Goal: Task Accomplishment & Management: Manage account settings

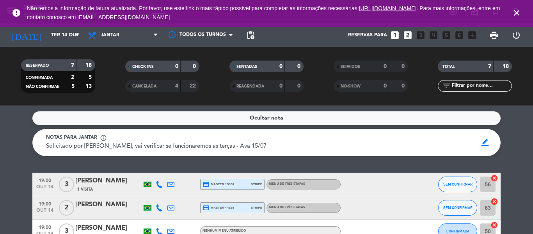
click at [516, 14] on icon "close" at bounding box center [516, 12] width 9 height 9
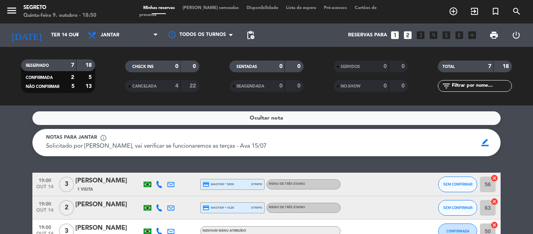
click at [204, 9] on span "[PERSON_NAME] semeadas" at bounding box center [211, 8] width 64 height 4
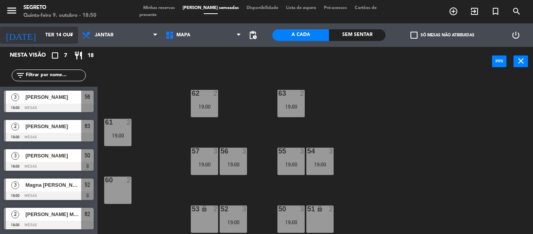
click at [45, 37] on input "Ter 14 out" at bounding box center [74, 35] width 66 height 13
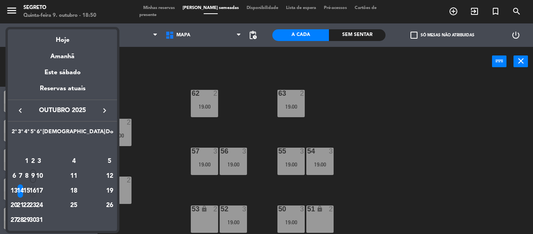
click at [36, 190] on div "16" at bounding box center [33, 190] width 6 height 13
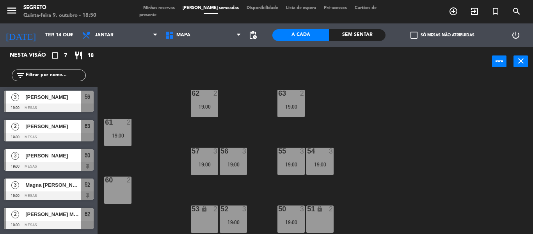
type input "Qui 16 out"
click at [165, 10] on span "Minhas reservas" at bounding box center [158, 8] width 39 height 4
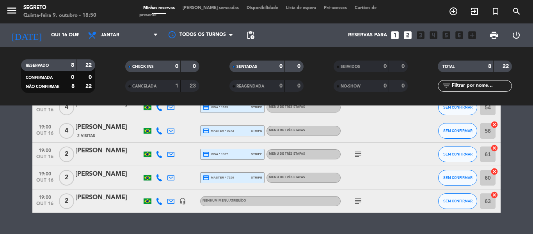
scroll to position [134, 0]
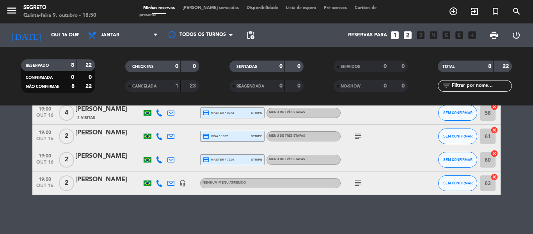
click at [112, 186] on div at bounding box center [108, 188] width 66 height 6
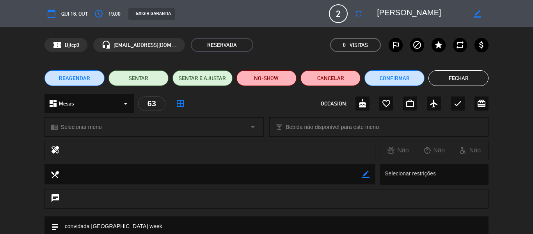
click at [92, 75] on button "REAGENDAR" at bounding box center [75, 78] width 60 height 16
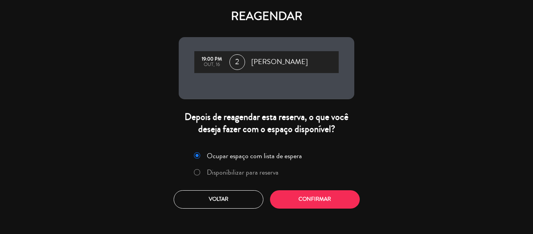
click at [197, 172] on input "Disponíbilizar para reserva" at bounding box center [196, 171] width 5 height 5
radio input "true"
click at [329, 197] on button "Confirmar" at bounding box center [315, 199] width 90 height 18
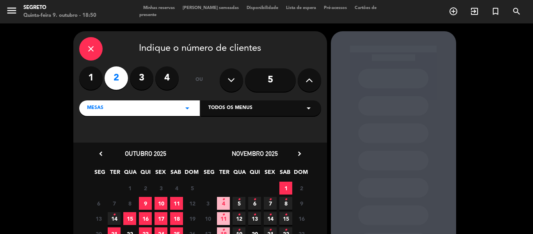
click at [115, 220] on icon "•" at bounding box center [114, 215] width 3 height 12
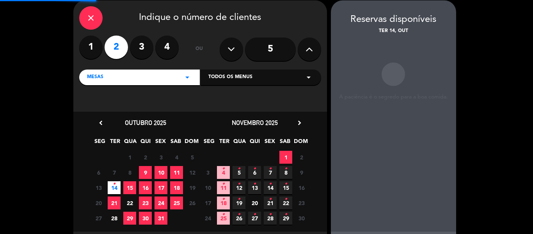
scroll to position [31, 0]
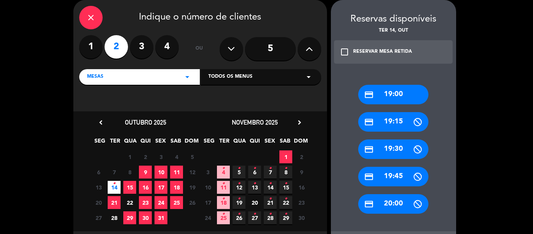
click at [396, 94] on div "credit_card 19:00" at bounding box center [393, 95] width 70 height 20
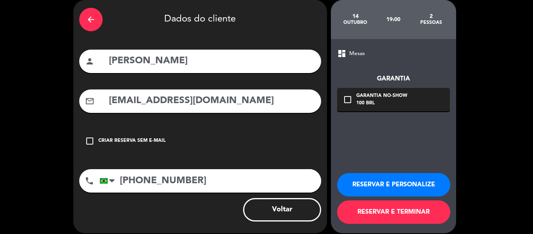
click at [437, 209] on button "RESERVAR E TERMINAR" at bounding box center [393, 211] width 113 height 23
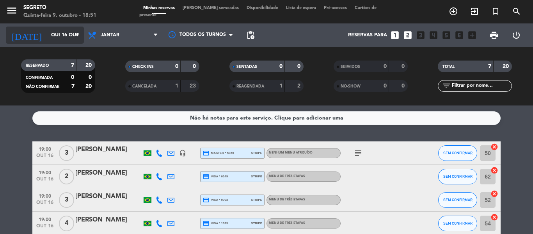
click at [50, 27] on div "[DATE] Qui 16 out arrow_drop_down" at bounding box center [45, 35] width 78 height 17
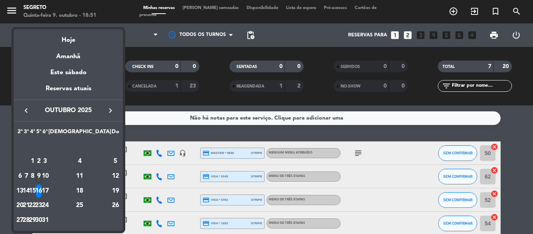
click at [29, 193] on div "14" at bounding box center [26, 190] width 6 height 13
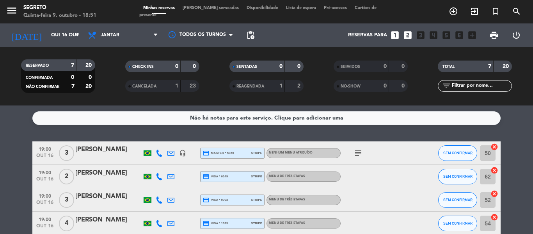
type input "Ter 14 out"
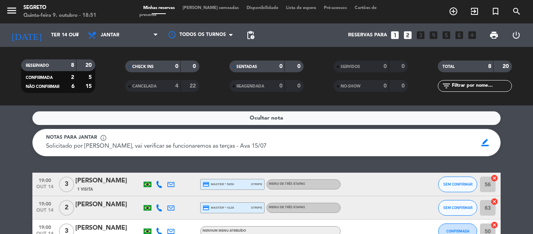
click at [205, 10] on span "[PERSON_NAME] semeadas" at bounding box center [211, 8] width 64 height 4
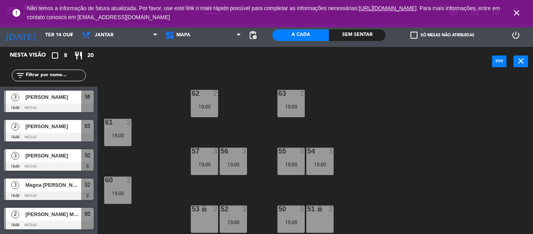
drag, startPoint x: 515, startPoint y: 16, endPoint x: 317, endPoint y: 12, distance: 198.4
click at [515, 16] on icon "close" at bounding box center [516, 12] width 9 height 9
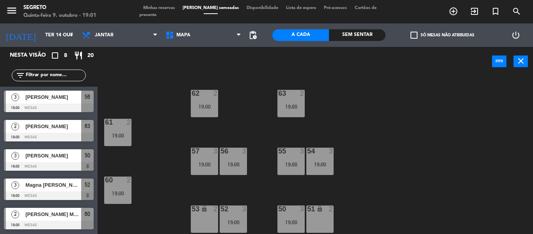
click at [166, 15] on div "Minhas reservas Mesas semeadas Disponibilidade Lista de espera Pré-acessos Cart…" at bounding box center [266, 12] width 255 height 14
click at [165, 10] on span "Minhas reservas" at bounding box center [158, 8] width 39 height 4
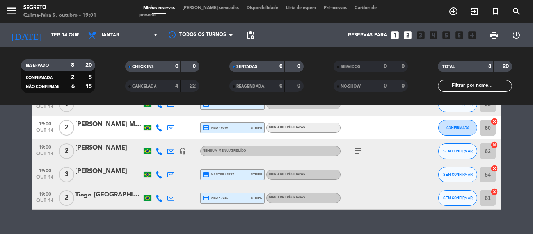
scroll to position [156, 0]
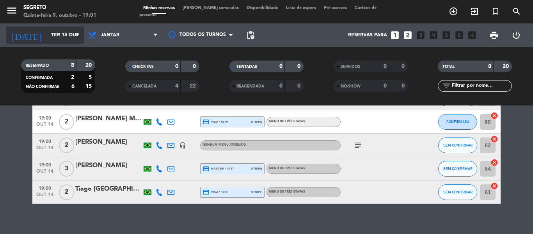
click at [47, 35] on input "Ter 14 out" at bounding box center [80, 35] width 66 height 13
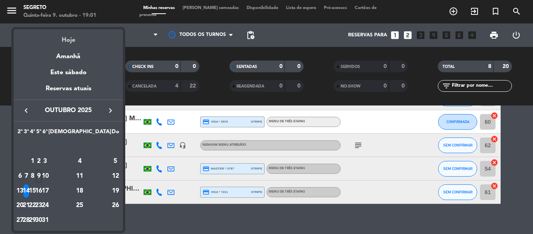
click at [64, 35] on div "Hoje" at bounding box center [68, 37] width 109 height 16
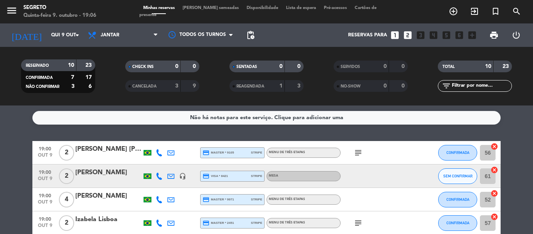
scroll to position [0, 0]
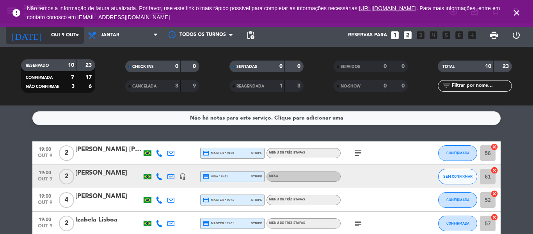
click at [47, 33] on input "Qui 9 out" at bounding box center [80, 35] width 66 height 13
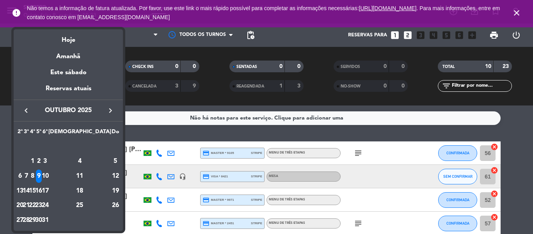
click at [42, 191] on div "16" at bounding box center [39, 190] width 6 height 13
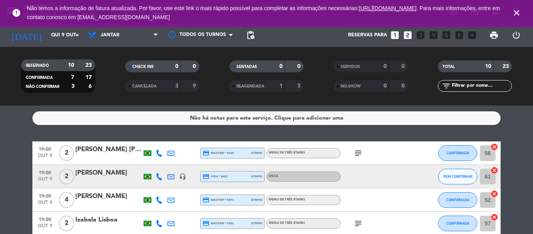
type input "Qui 16 out"
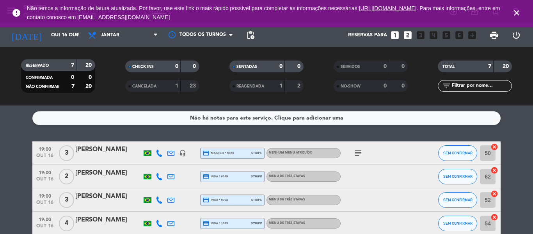
click at [514, 12] on icon "close" at bounding box center [516, 12] width 9 height 9
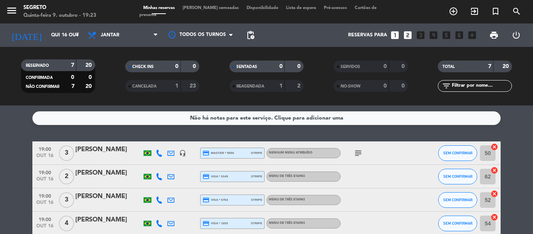
click at [209, 10] on span "[PERSON_NAME] semeadas" at bounding box center [211, 8] width 64 height 4
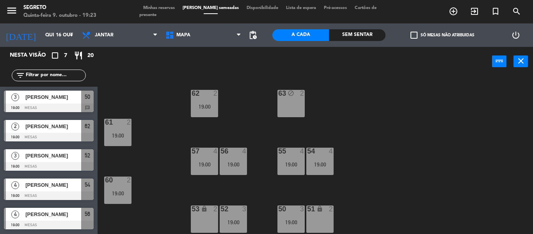
click at [289, 98] on div "63 block 2" at bounding box center [291, 103] width 27 height 27
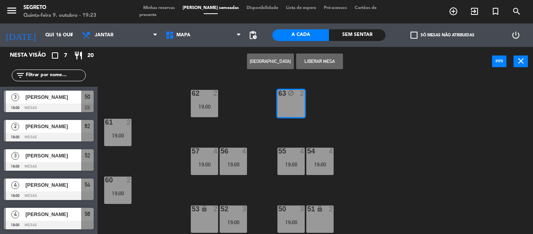
click at [330, 60] on button "Liberar Mesa" at bounding box center [319, 62] width 47 height 16
